Goal: Information Seeking & Learning: Understand process/instructions

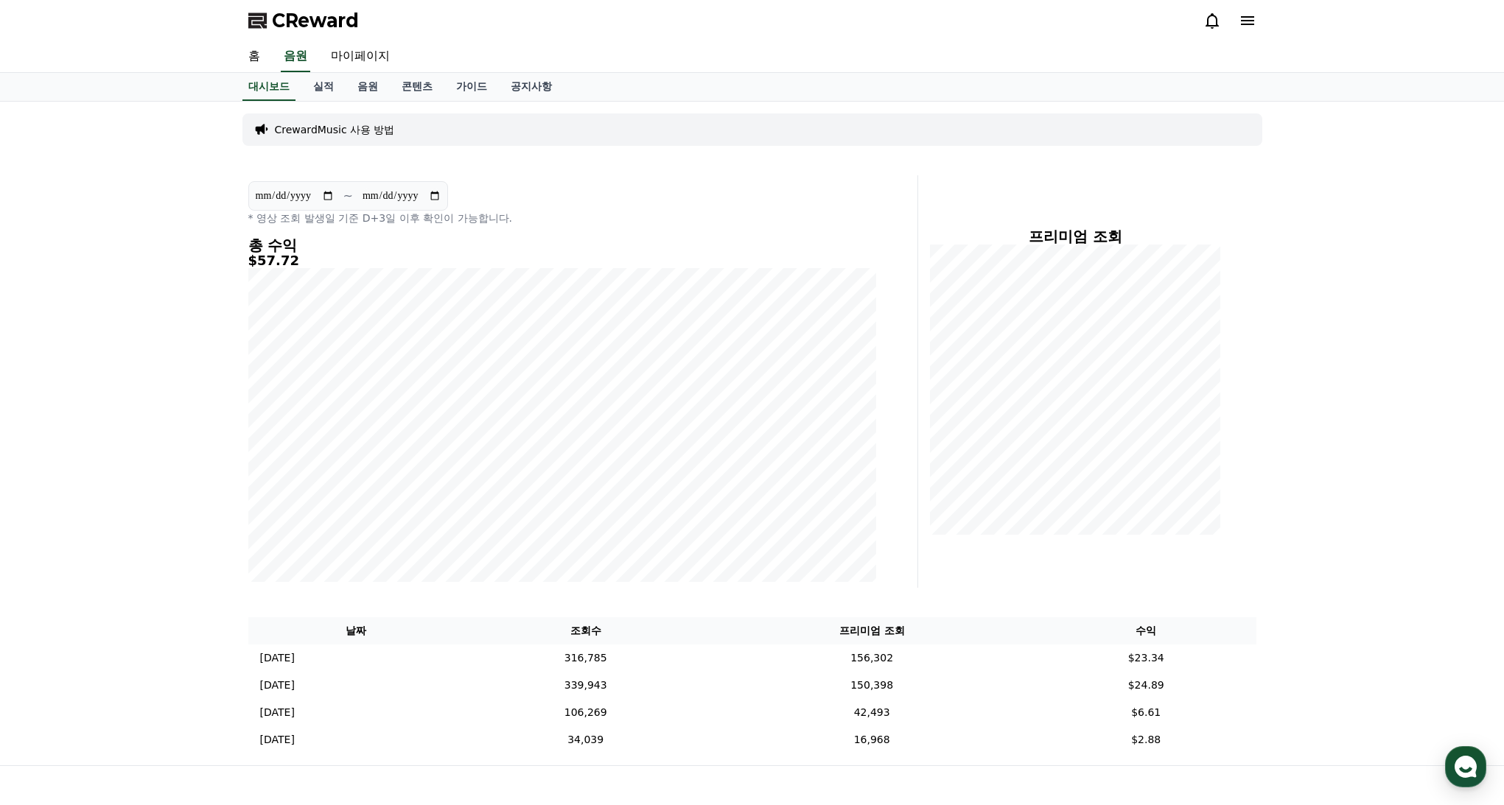
drag, startPoint x: 1007, startPoint y: 130, endPoint x: 1369, endPoint y: 30, distance: 376.0
click at [1009, 130] on div "CrewardMusic 사용 방법" at bounding box center [752, 129] width 1020 height 32
